Goal: Information Seeking & Learning: Learn about a topic

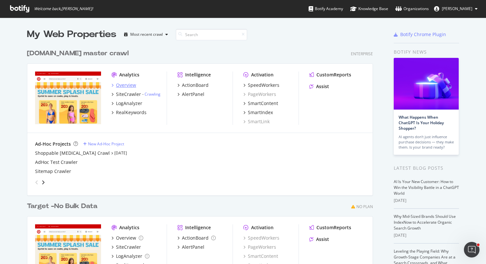
click at [127, 84] on div "Overview" at bounding box center [126, 85] width 20 height 6
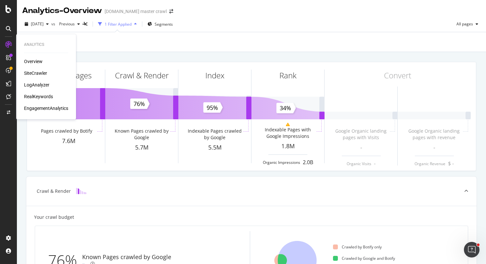
click at [29, 97] on div "RealKeywords" at bounding box center [38, 96] width 29 height 6
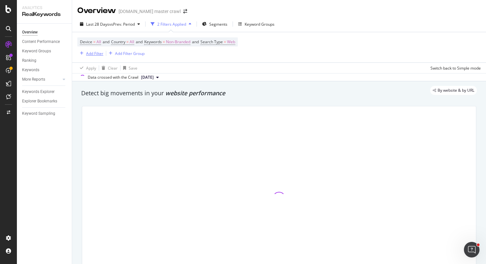
click at [96, 53] on div "Add Filter" at bounding box center [94, 54] width 17 height 6
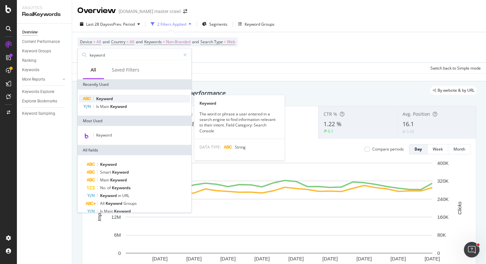
type input "keyword"
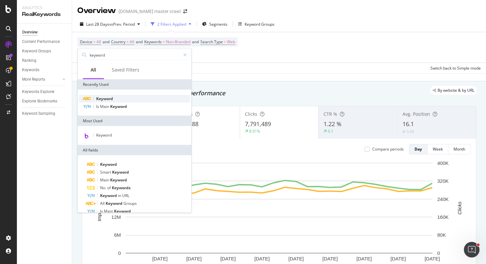
click at [118, 99] on div "Keyword" at bounding box center [134, 99] width 111 height 8
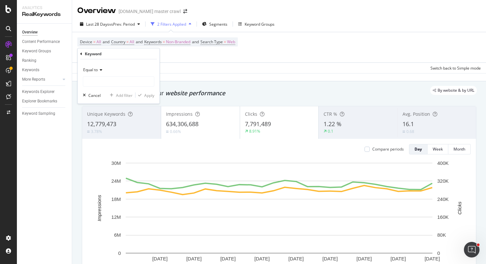
click at [100, 70] on icon at bounding box center [100, 70] width 5 height 4
click at [97, 71] on span "Equal to" at bounding box center [90, 70] width 15 height 6
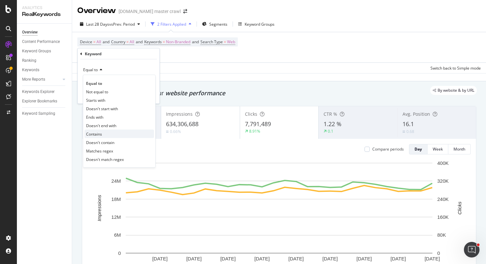
click at [98, 131] on span "Contains" at bounding box center [94, 134] width 16 height 6
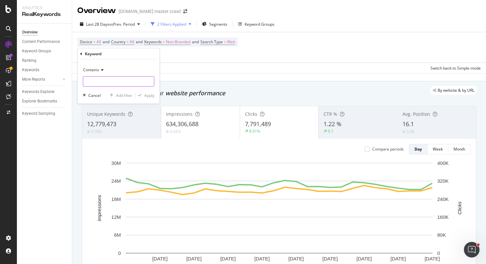
click at [107, 82] on input "text" at bounding box center [118, 81] width 71 height 10
type input "[DATE]"
click at [151, 96] on div "Apply" at bounding box center [149, 95] width 10 height 6
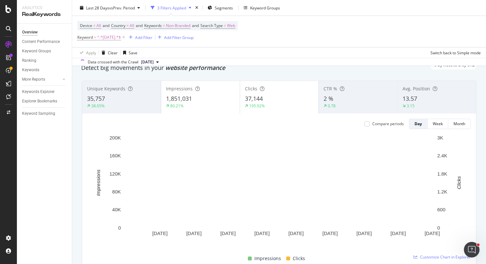
scroll to position [5, 0]
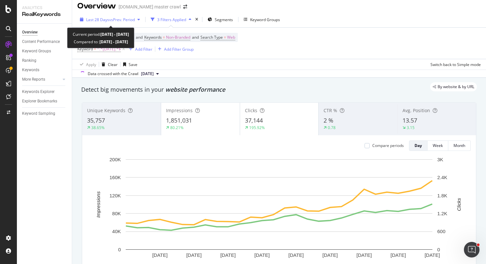
click at [128, 21] on span "vs Prev. Period" at bounding box center [122, 20] width 26 height 6
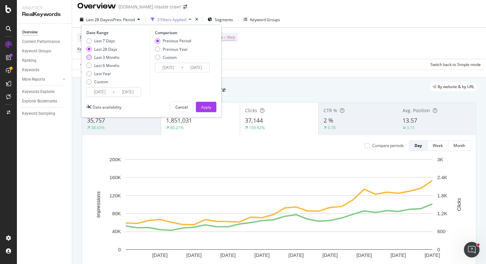
click at [113, 58] on div "Last 3 Months" at bounding box center [106, 58] width 25 height 6
type input "[DATE]"
click at [173, 52] on div "Previous Period Previous Year Custom" at bounding box center [173, 50] width 36 height 24
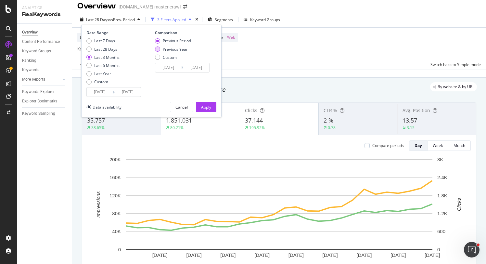
click at [179, 49] on div "Previous Year" at bounding box center [175, 49] width 25 height 6
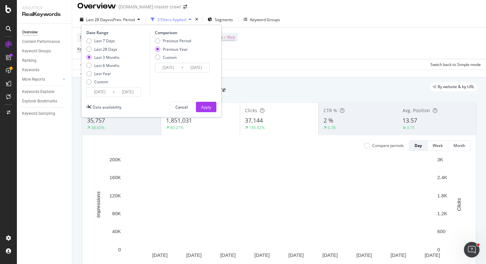
type input "[DATE]"
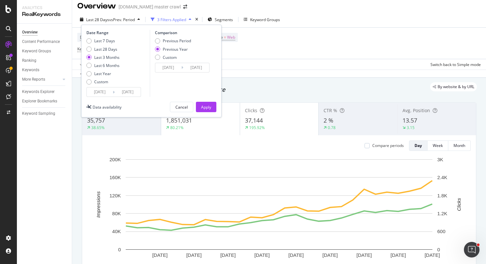
type input "[DATE]"
click at [203, 107] on div "Apply" at bounding box center [206, 107] width 10 height 6
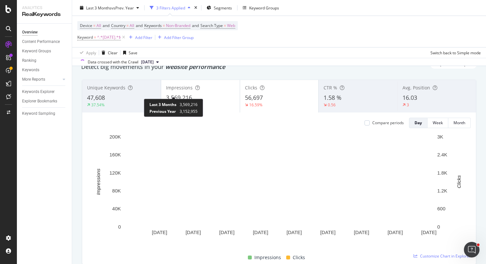
scroll to position [1, 0]
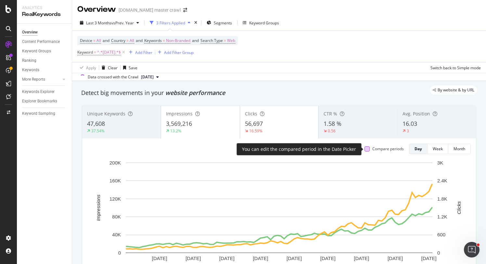
click at [367, 149] on div at bounding box center [366, 148] width 5 height 5
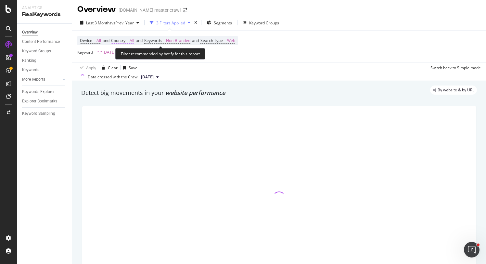
click at [133, 40] on span "All" at bounding box center [132, 40] width 5 height 9
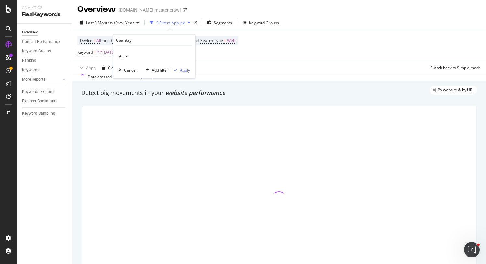
click at [128, 57] on div "All" at bounding box center [154, 56] width 71 height 10
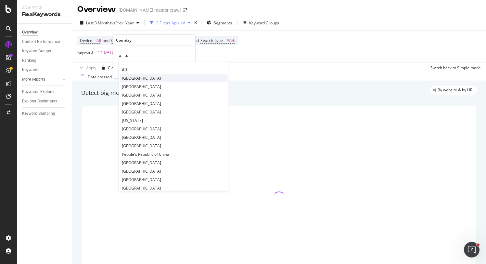
click at [136, 79] on span "[GEOGRAPHIC_DATA]" at bounding box center [141, 78] width 39 height 6
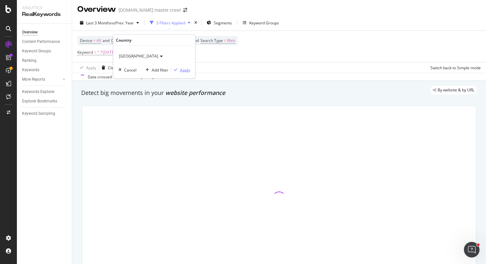
click at [185, 70] on div "Apply" at bounding box center [185, 70] width 10 height 6
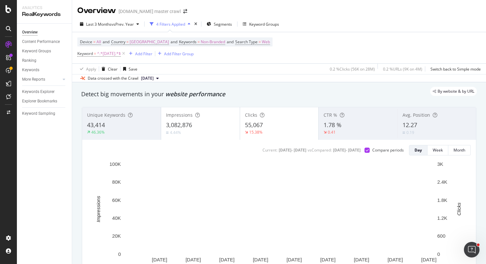
scroll to position [3, 0]
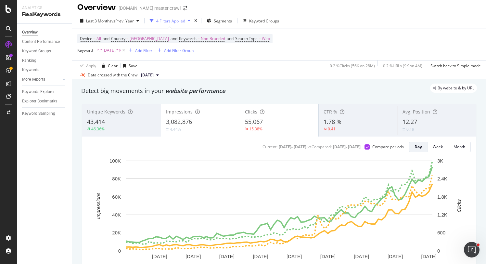
click at [189, 121] on span "3,082,876" at bounding box center [179, 122] width 26 height 8
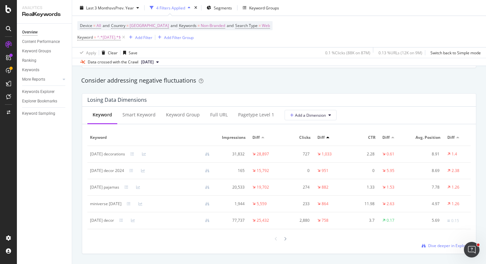
scroll to position [744, 0]
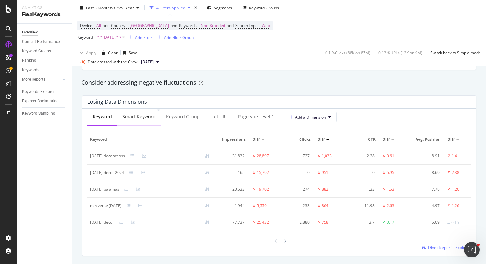
click at [130, 119] on div "Smart Keyword" at bounding box center [138, 116] width 33 height 6
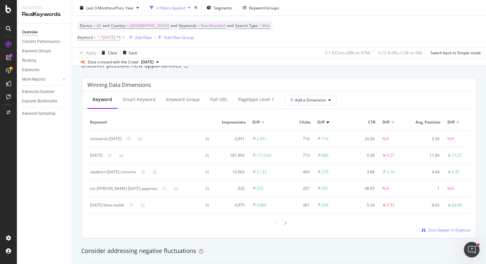
scroll to position [577, 0]
click at [145, 99] on div "Smart Keyword" at bounding box center [138, 98] width 33 height 6
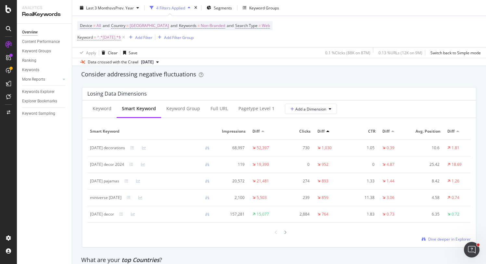
scroll to position [752, 0]
click at [215, 111] on div "Full URL" at bounding box center [219, 108] width 18 height 6
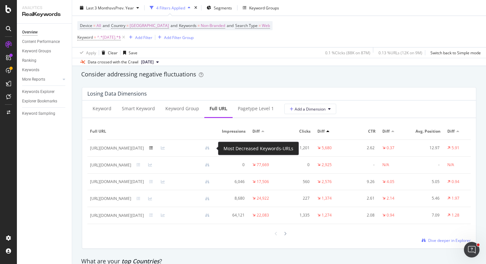
click at [153, 148] on icon at bounding box center [151, 148] width 4 height 4
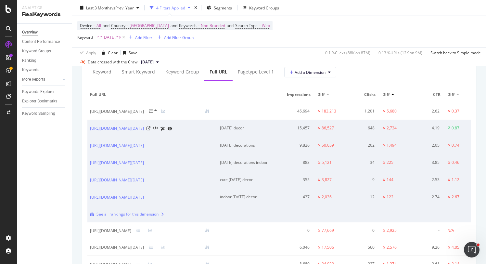
scroll to position [785, 0]
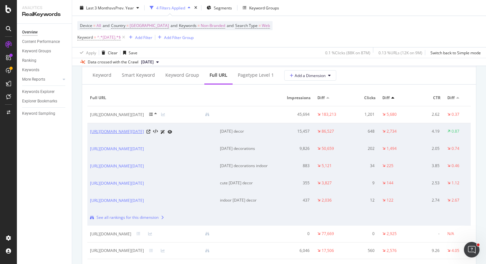
click at [144, 132] on link "[URL][DOMAIN_NAME][DATE]" at bounding box center [117, 131] width 54 height 6
click at [150, 134] on icon at bounding box center [149, 132] width 4 height 4
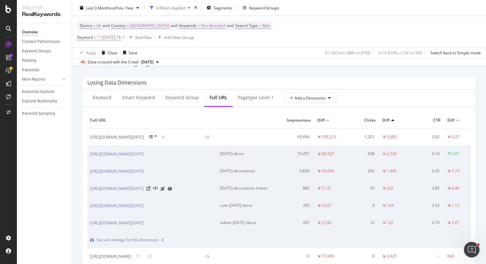
scroll to position [761, 0]
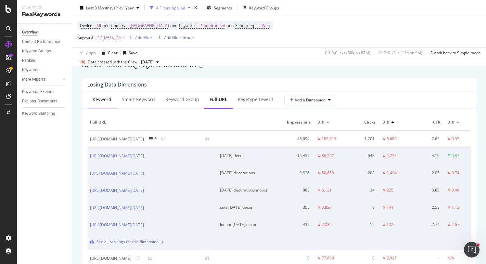
click at [108, 100] on div "Keyword" at bounding box center [102, 99] width 19 height 6
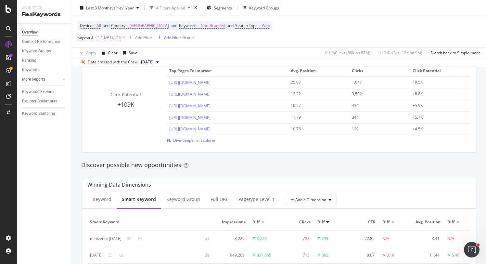
scroll to position [487, 0]
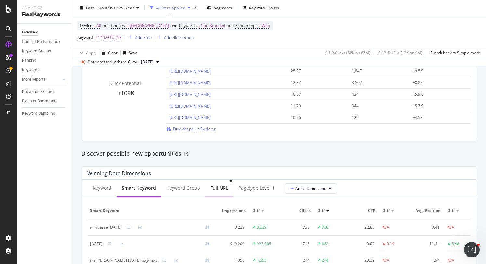
click at [212, 190] on div "Full URL" at bounding box center [219, 188] width 18 height 6
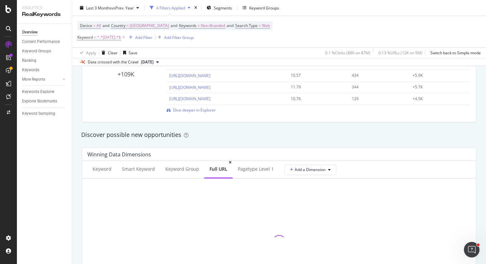
scroll to position [507, 0]
click at [183, 165] on div "Keyword Group" at bounding box center [182, 167] width 34 height 6
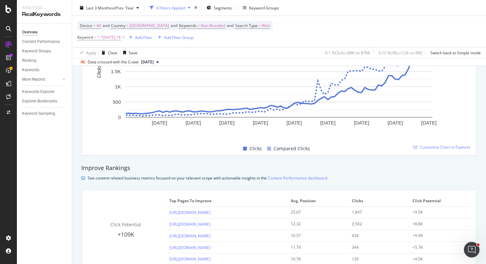
scroll to position [329, 0]
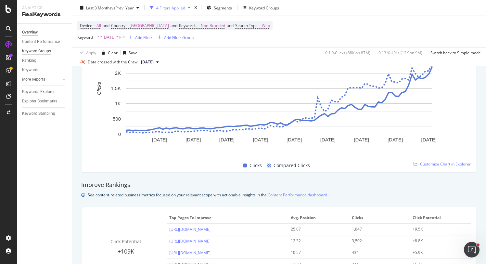
click at [47, 49] on div "Keyword Groups" at bounding box center [36, 51] width 29 height 7
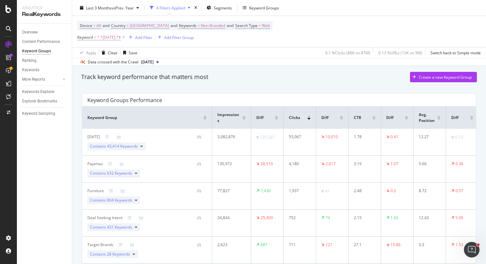
scroll to position [13, 0]
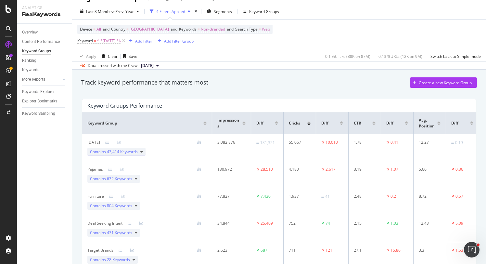
click at [138, 151] on div "Contains 43,414 Keywords" at bounding box center [116, 152] width 58 height 8
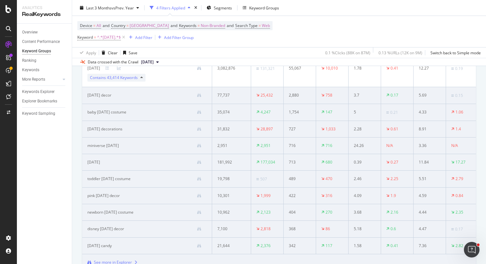
scroll to position [82, 0]
